Goal: Transaction & Acquisition: Purchase product/service

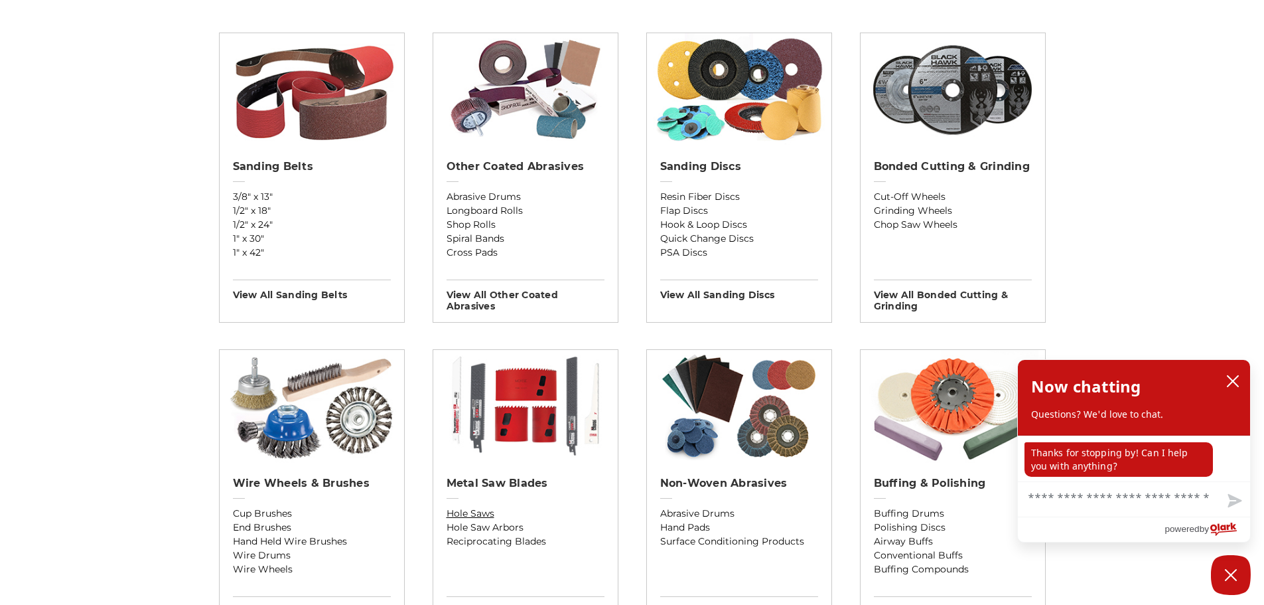
scroll to position [465, 0]
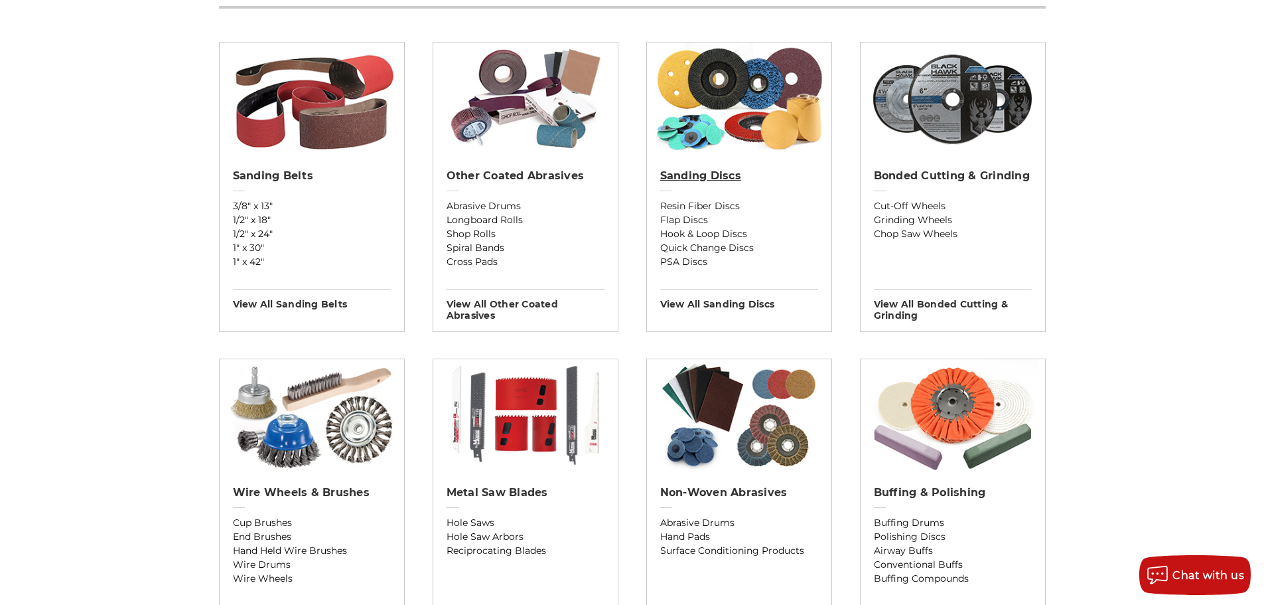
click at [700, 198] on link "Sanding Discs" at bounding box center [739, 184] width 158 height 30
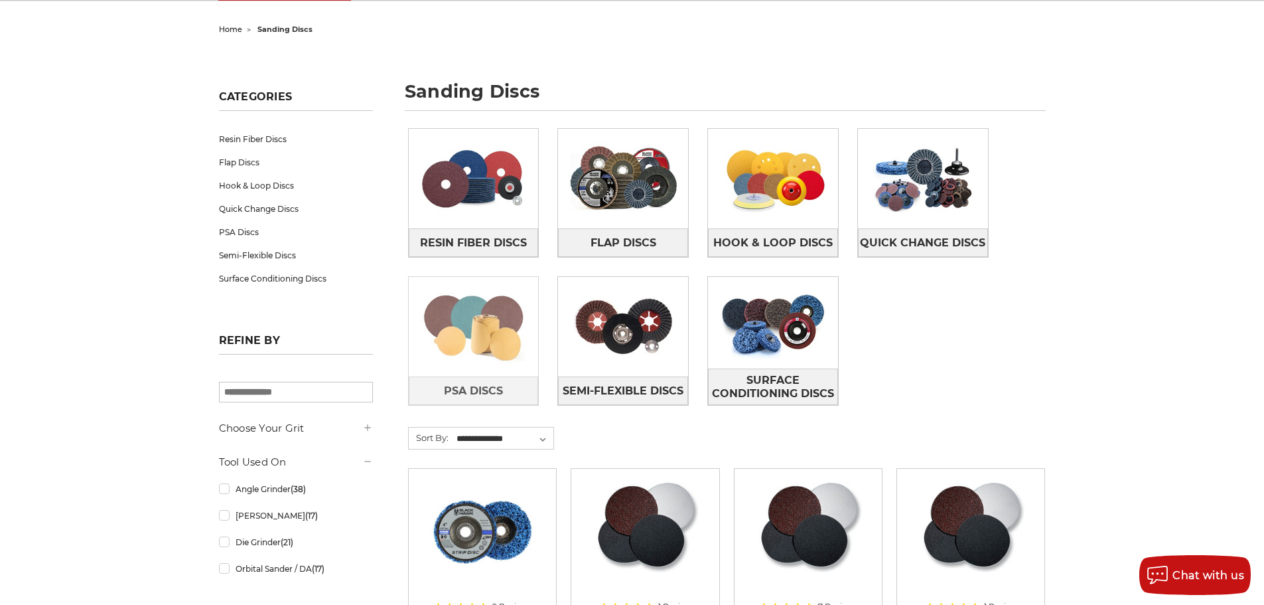
scroll to position [199, 0]
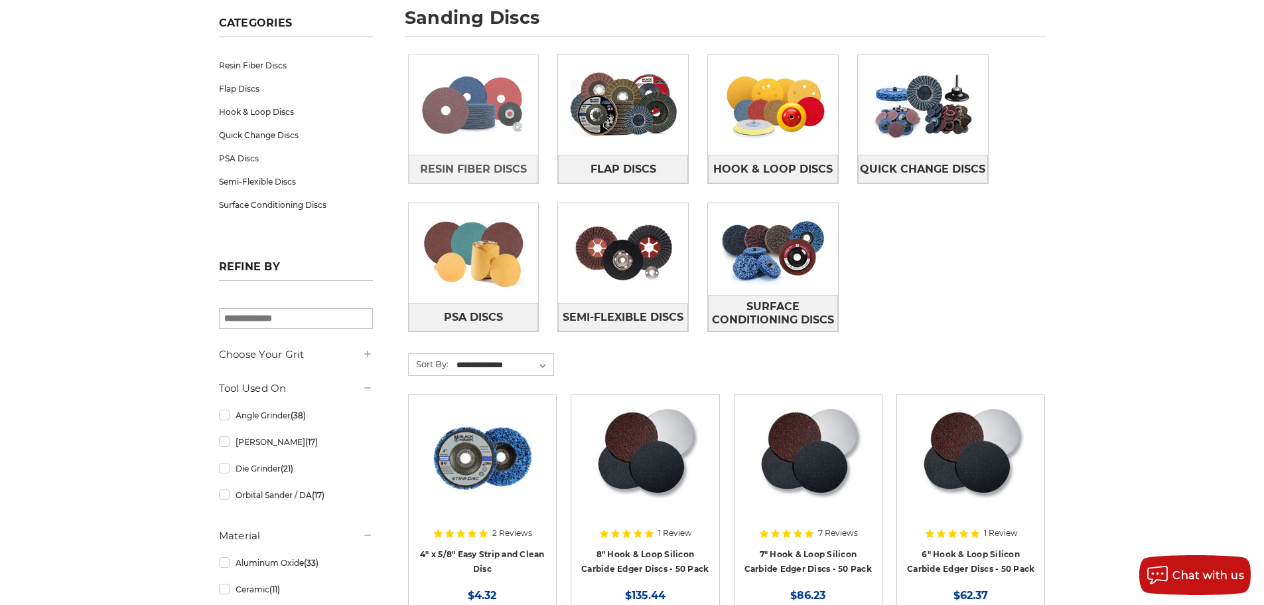
click at [500, 143] on img at bounding box center [474, 105] width 130 height 92
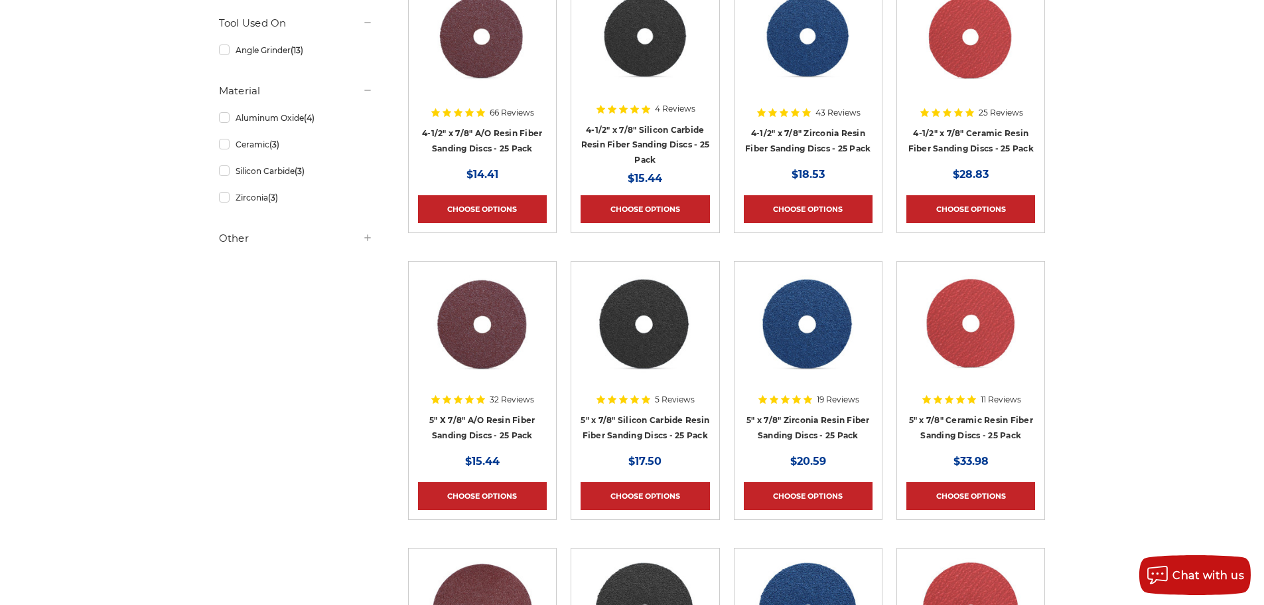
scroll to position [398, 0]
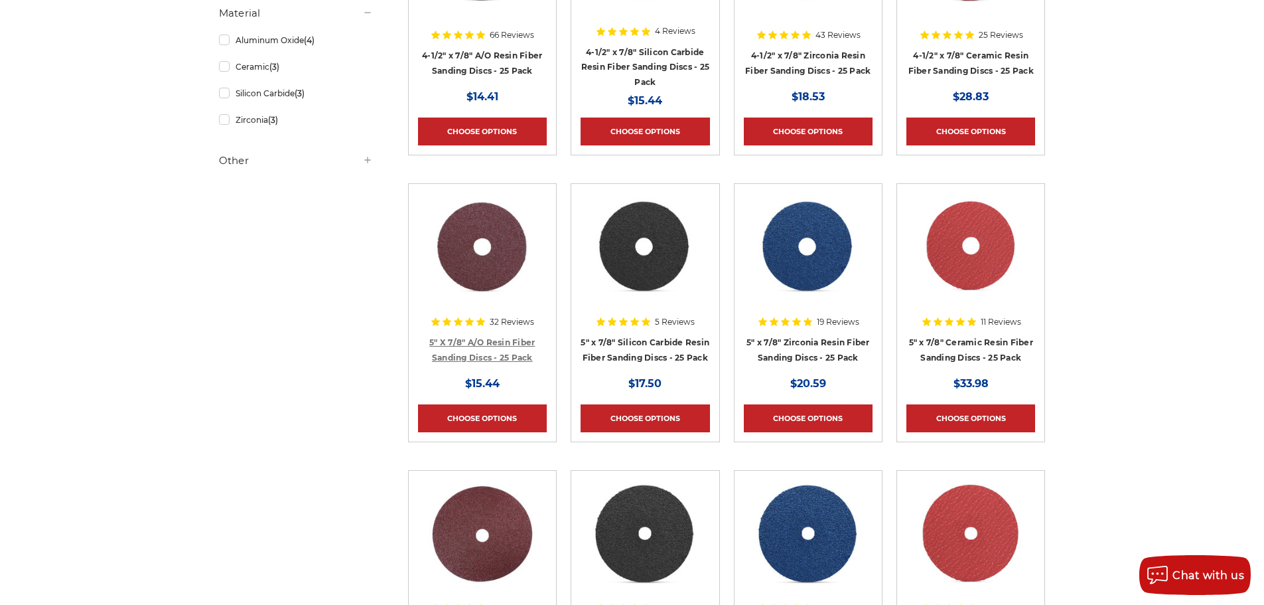
click at [494, 344] on link "5" X 7/8" A/O Resin Fiber Sanding Discs - 25 Pack" at bounding box center [482, 349] width 106 height 25
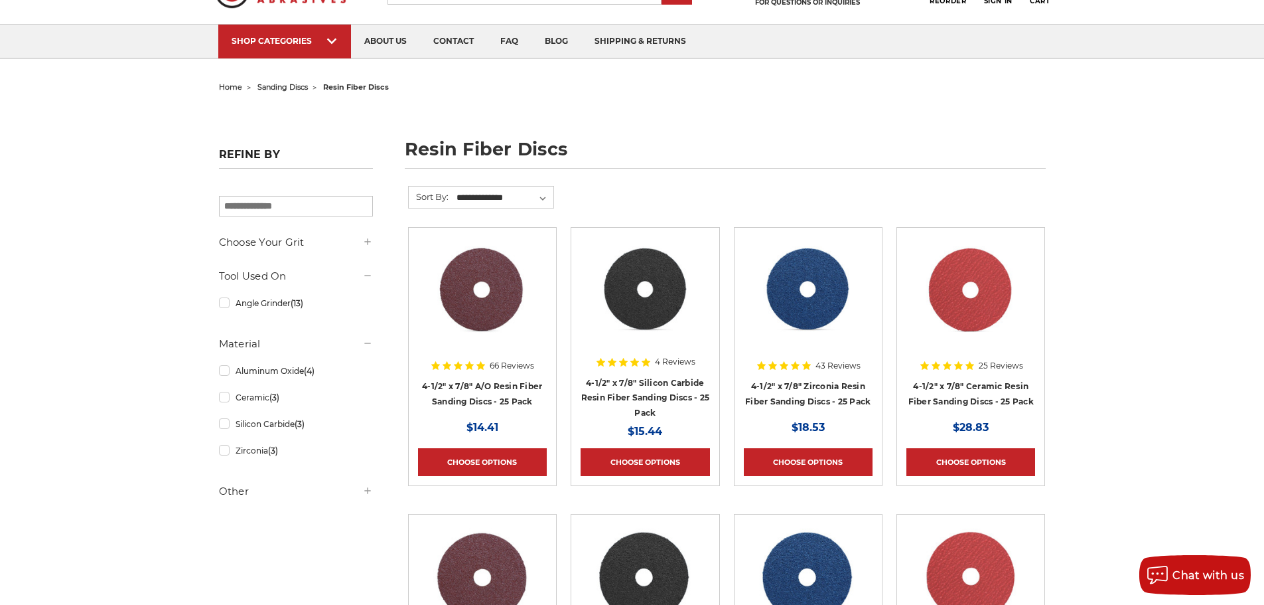
scroll to position [66, 0]
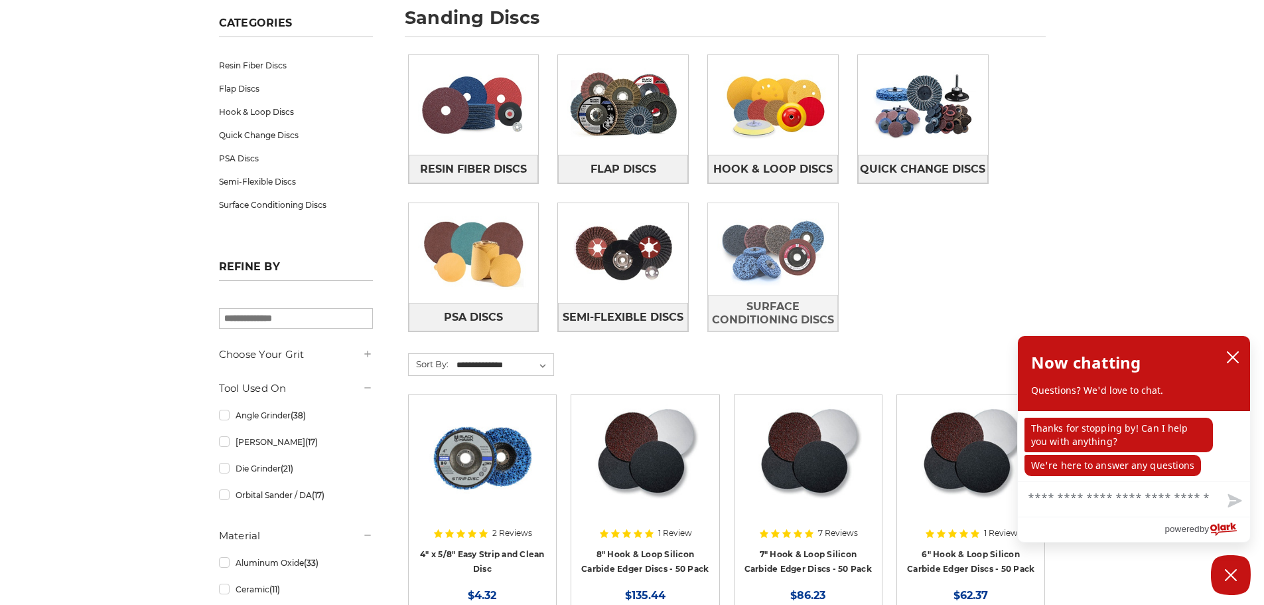
click at [796, 254] on img at bounding box center [773, 249] width 130 height 92
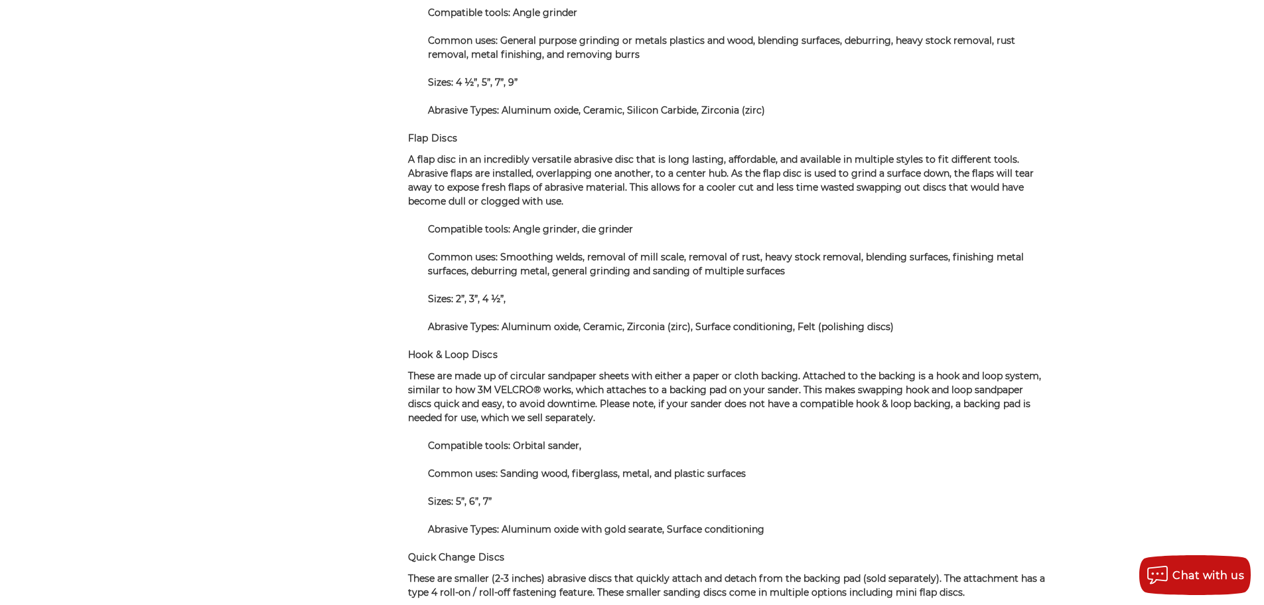
scroll to position [8163, 0]
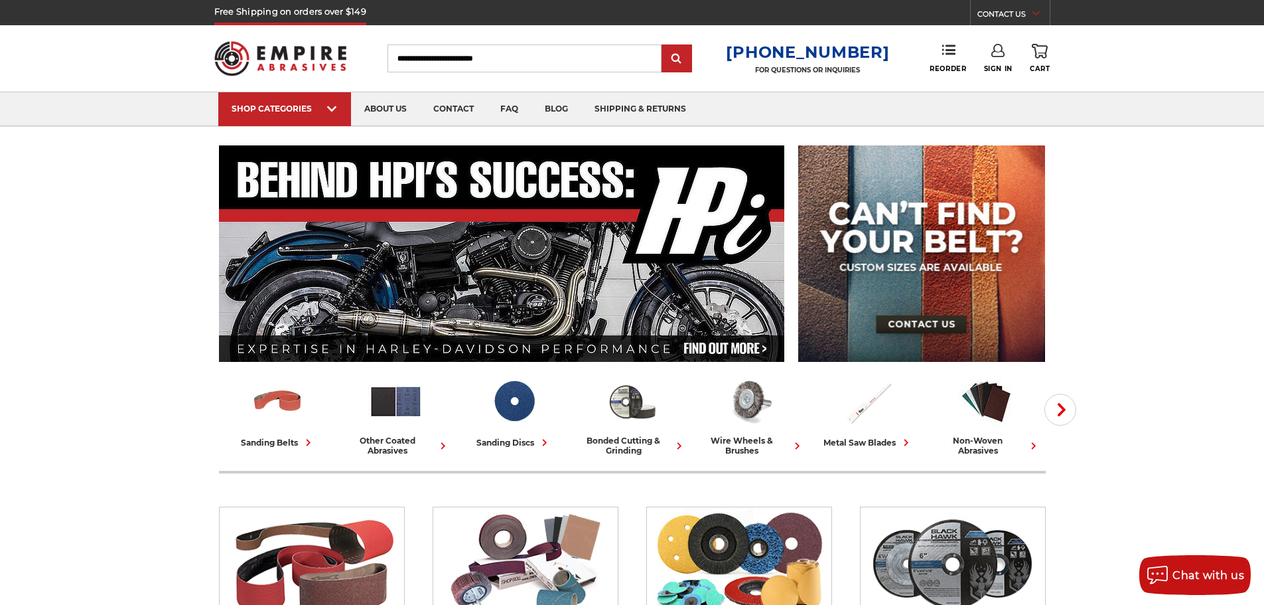
click at [453, 58] on input "Search" at bounding box center [525, 58] width 274 height 28
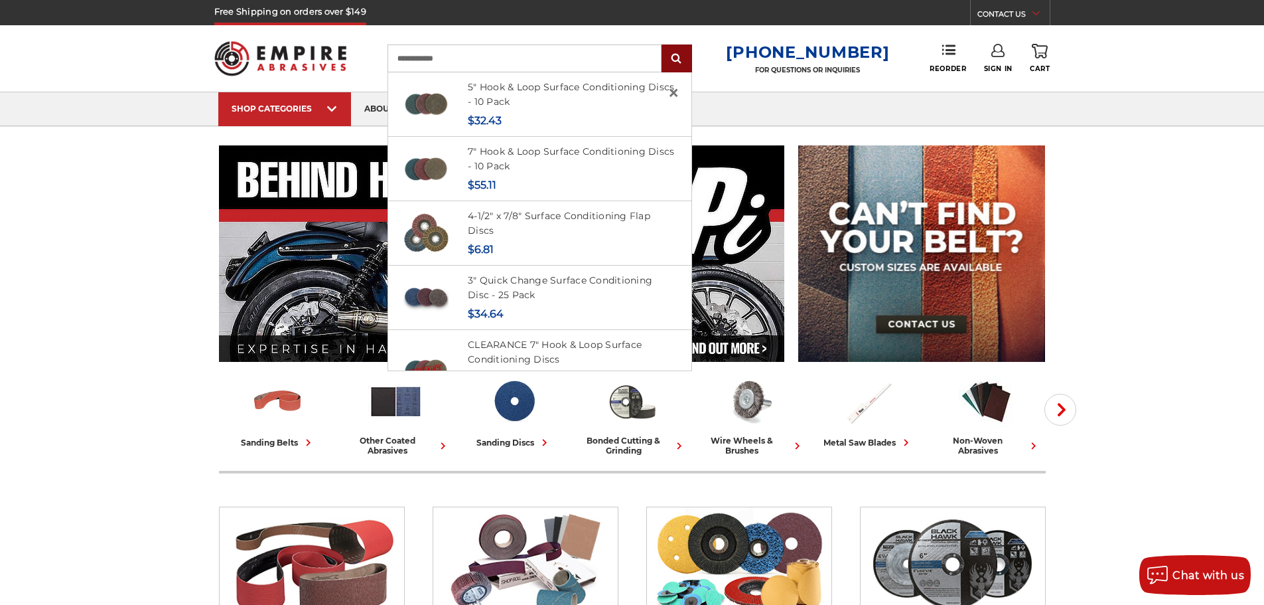
type input "**********"
click at [684, 49] on input "submit" at bounding box center [677, 59] width 27 height 27
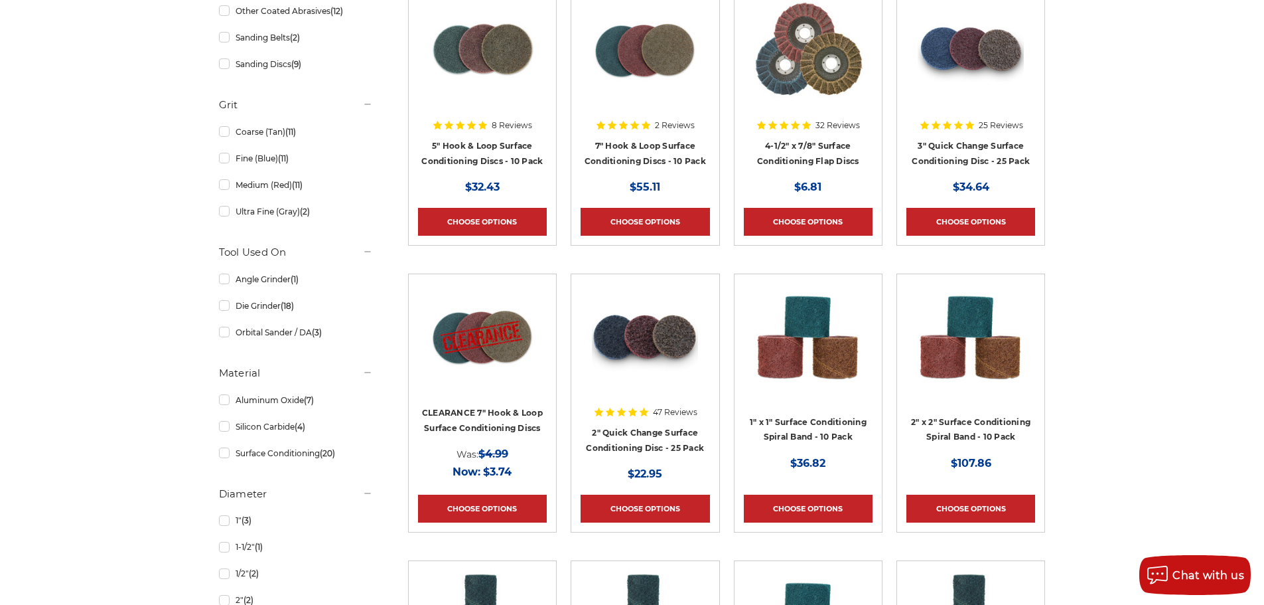
scroll to position [531, 0]
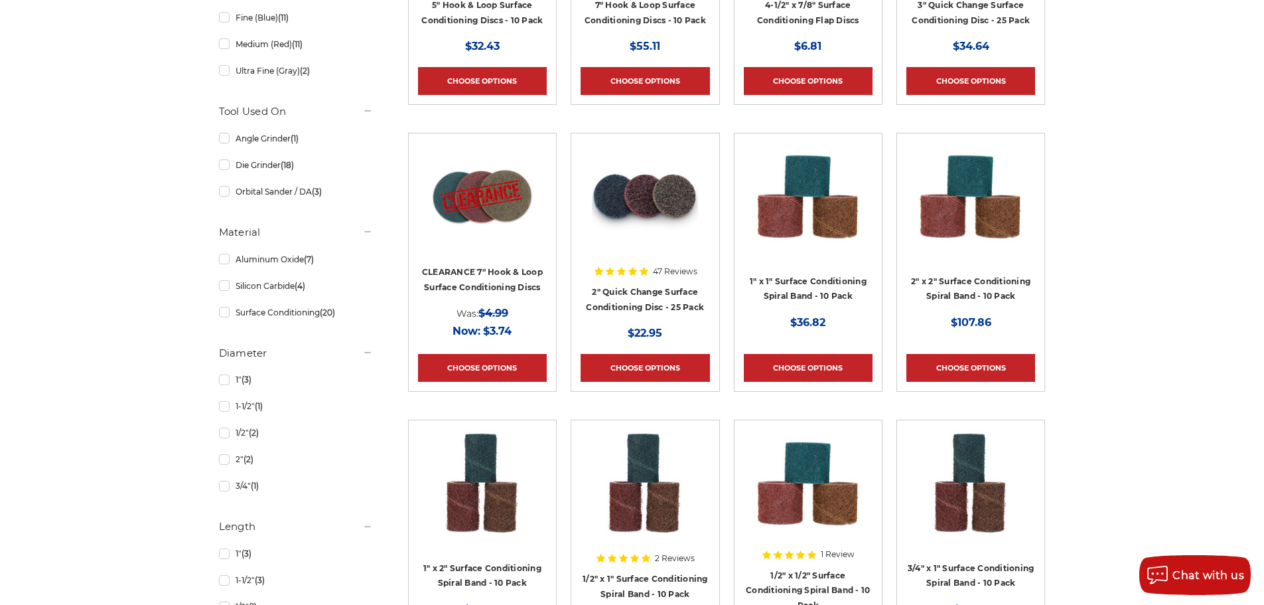
click at [982, 203] on img at bounding box center [971, 196] width 106 height 106
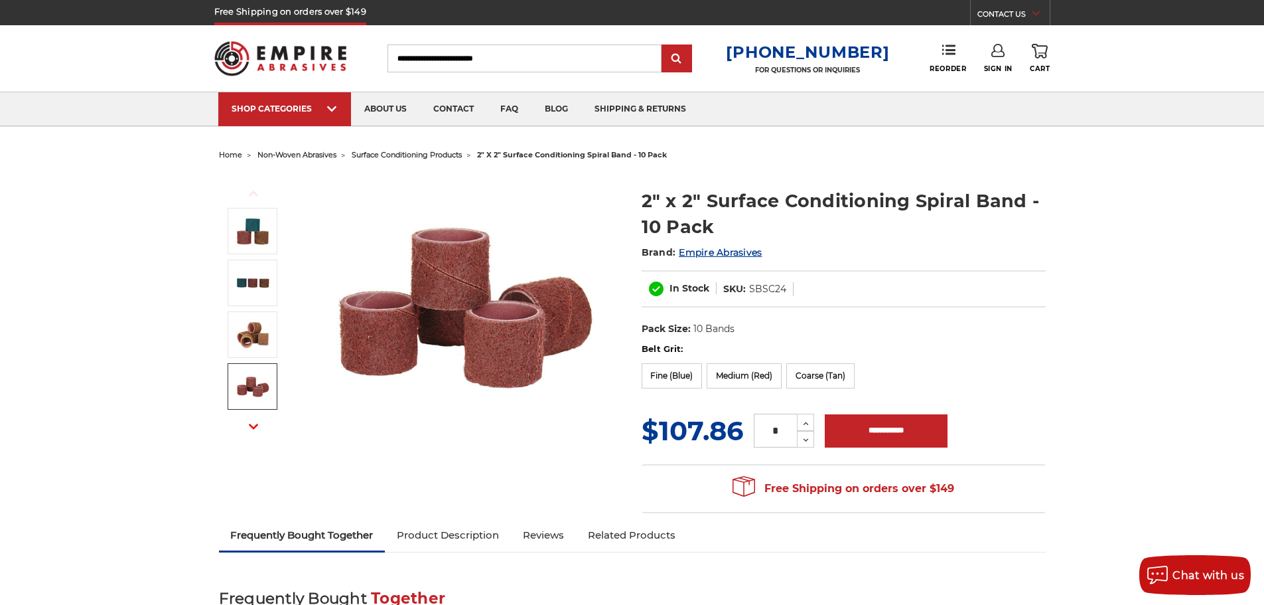
click at [255, 421] on button "Next" at bounding box center [254, 426] width 32 height 29
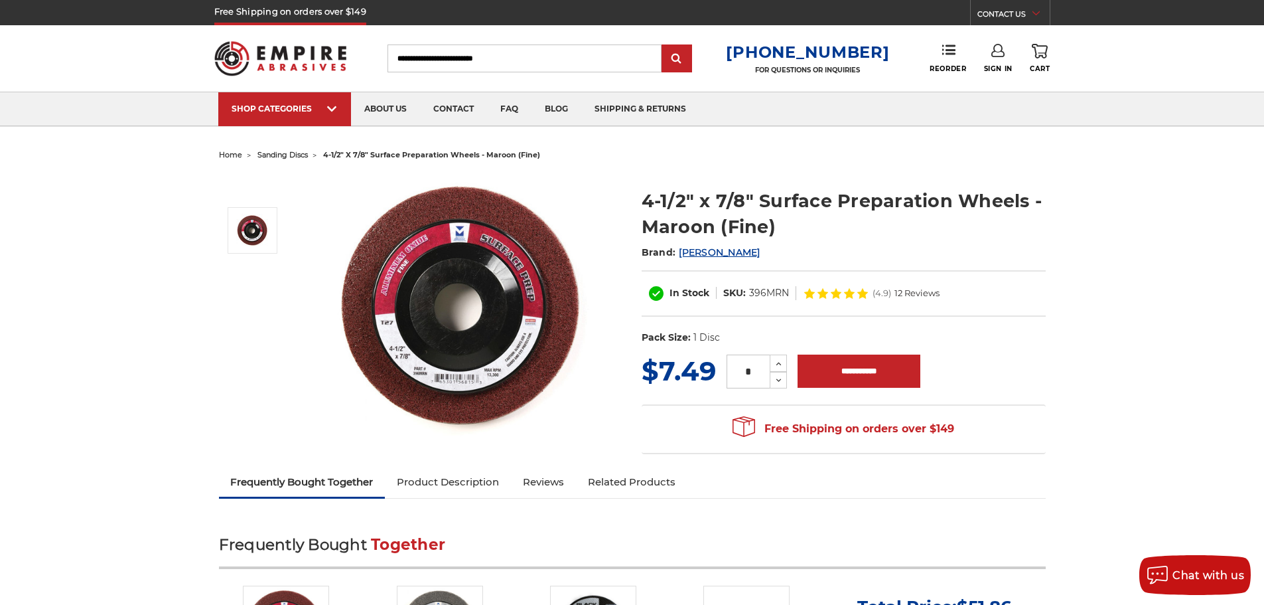
click at [524, 358] on img at bounding box center [465, 306] width 265 height 265
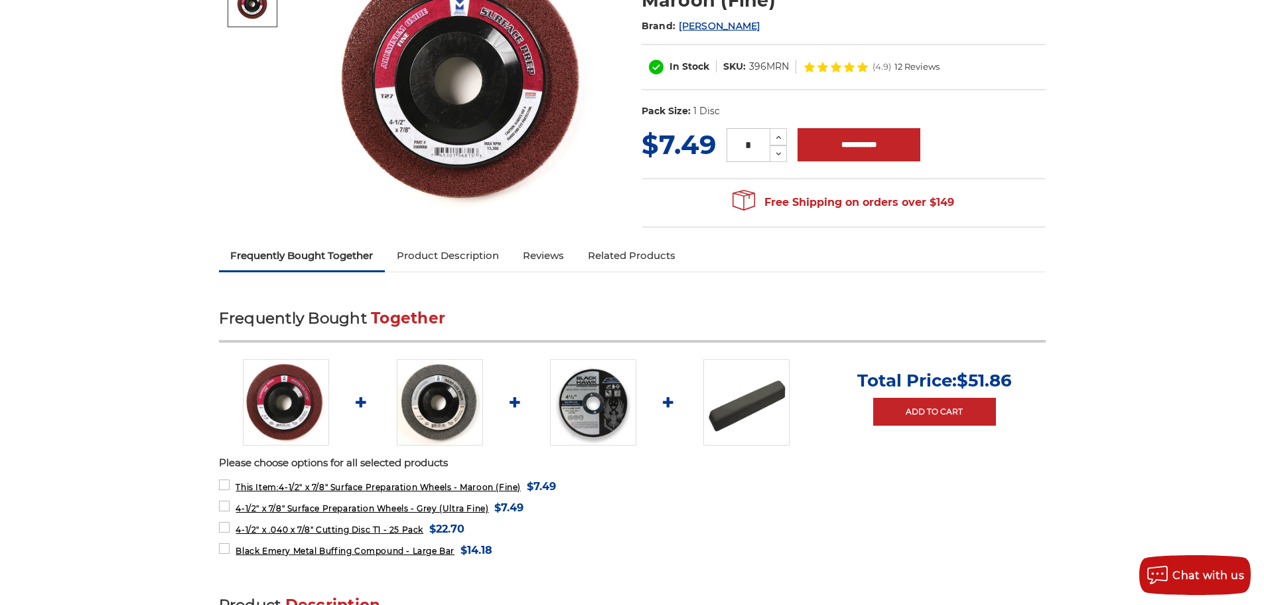
scroll to position [66, 0]
